Goal: Task Accomplishment & Management: Complete application form

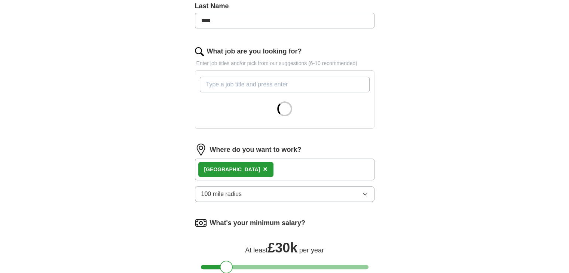
scroll to position [187, 0]
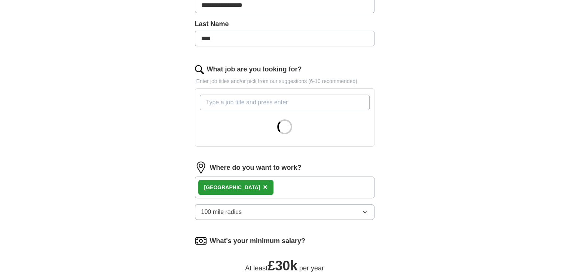
click at [255, 105] on input "What job are you looking for?" at bounding box center [285, 103] width 170 height 16
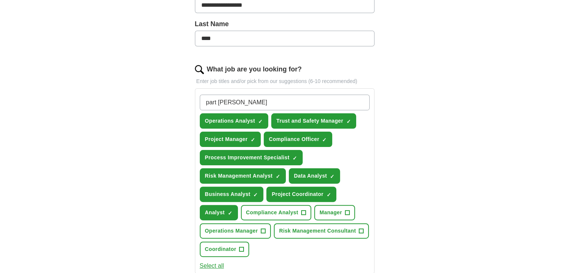
type input "part time"
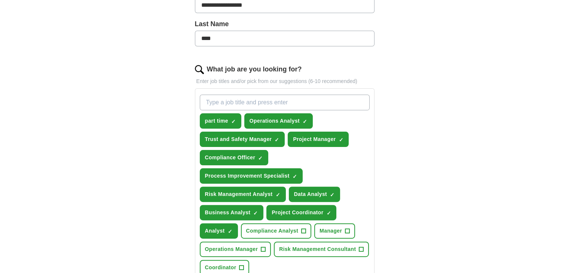
scroll to position [262, 0]
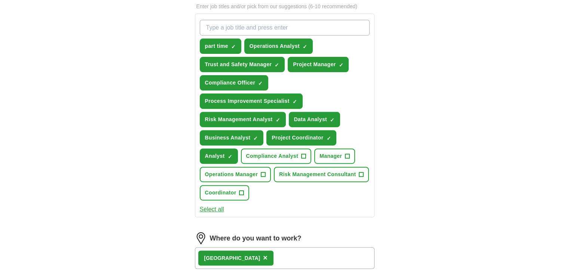
click at [214, 207] on button "Select all" at bounding box center [212, 209] width 24 height 9
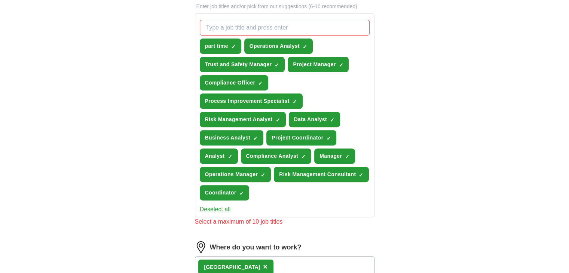
click at [214, 207] on button "Deselect all" at bounding box center [215, 209] width 31 height 9
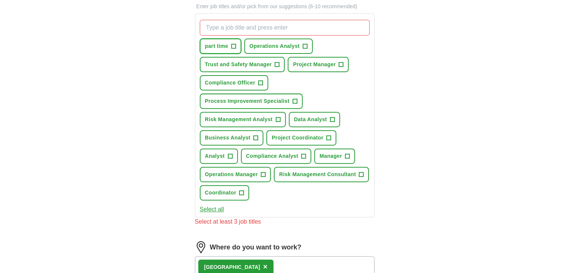
click at [234, 44] on span "+" at bounding box center [233, 46] width 4 height 6
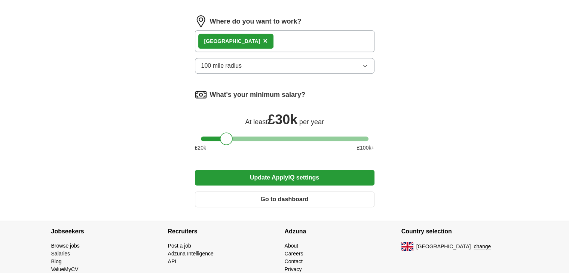
scroll to position [514, 0]
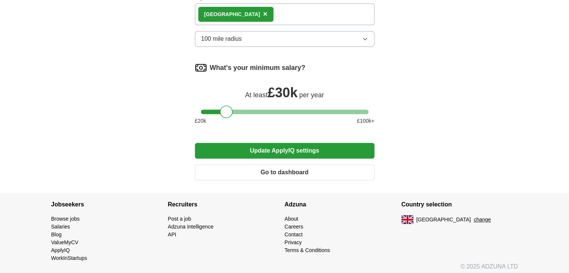
click at [285, 150] on button "Update ApplyIQ settings" at bounding box center [284, 151] width 179 height 16
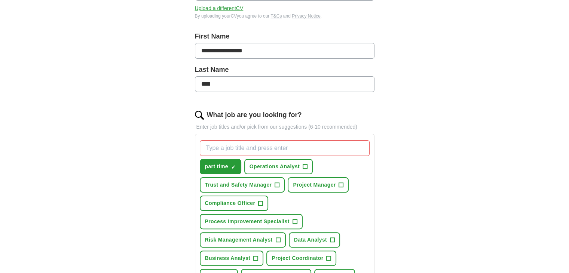
scroll to position [141, 0]
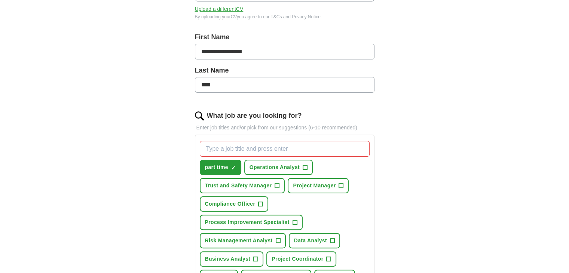
click at [260, 147] on input "What job are you looking for?" at bounding box center [285, 149] width 170 height 16
type input "part time"
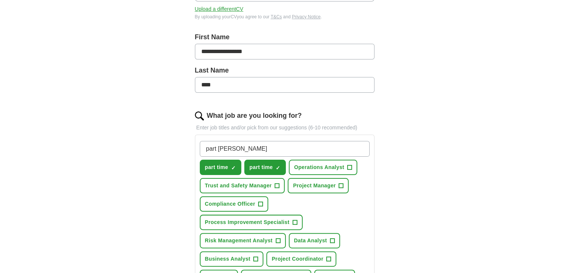
type input "part time"
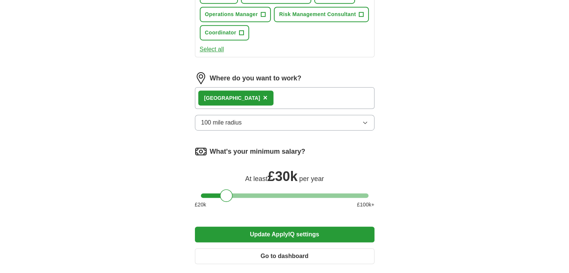
scroll to position [440, 0]
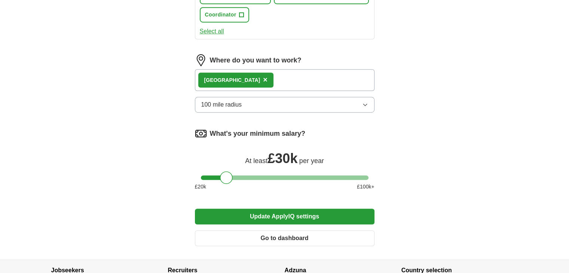
click at [267, 212] on button "Update ApplyIQ settings" at bounding box center [284, 217] width 179 height 16
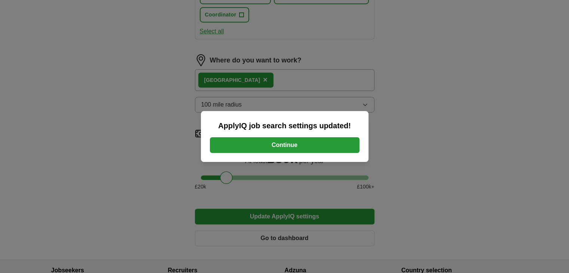
click at [283, 149] on button "Continue" at bounding box center [285, 145] width 150 height 16
